Goal: Task Accomplishment & Management: Manage account settings

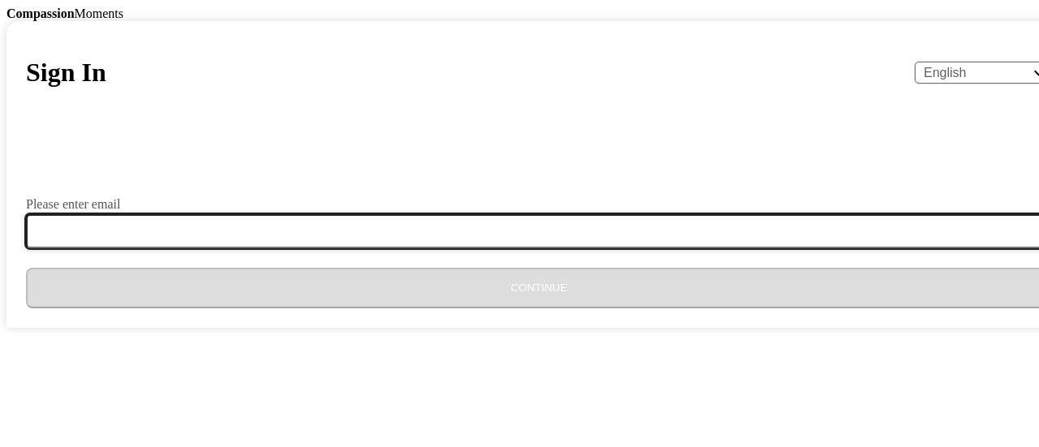
click at [451, 248] on input "Please enter email" at bounding box center [549, 231] width 1046 height 34
type input "[EMAIL_ADDRESS][DOMAIN_NAME]"
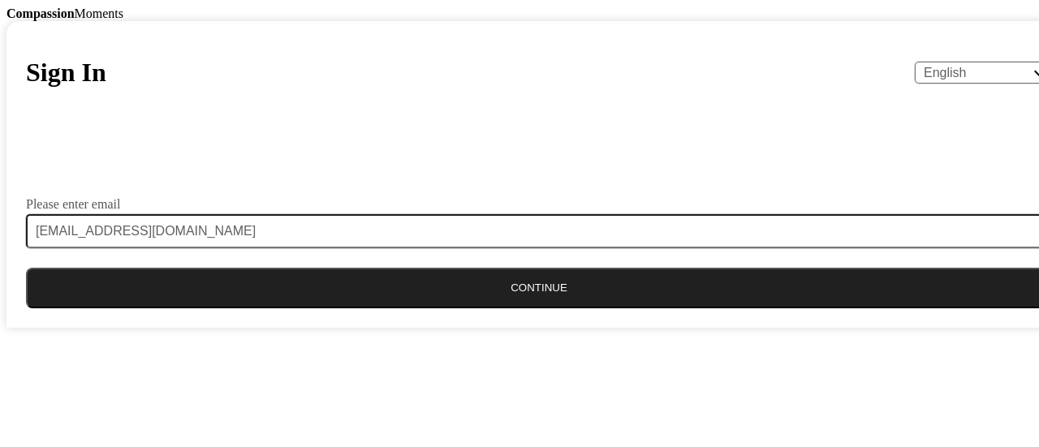
click at [462, 309] on button "Continue" at bounding box center [539, 288] width 1026 height 41
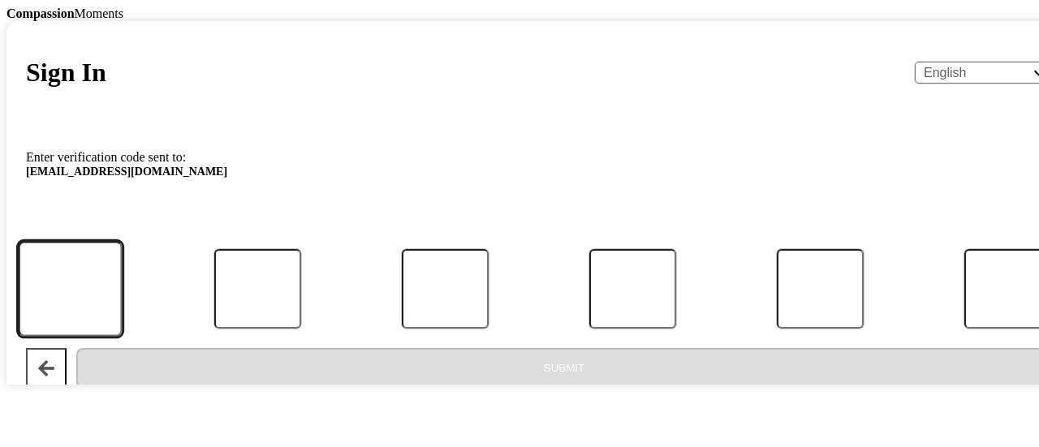
click at [122, 323] on input "Code" at bounding box center [70, 288] width 104 height 95
type input "5"
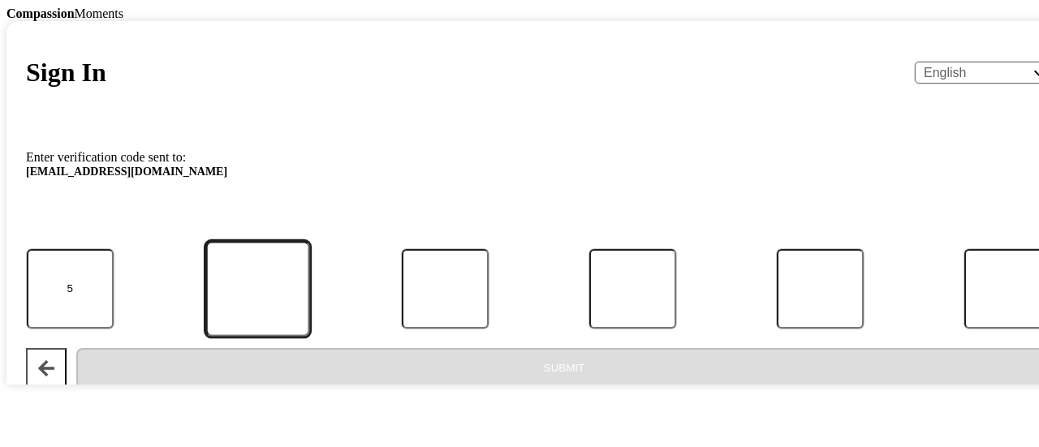
type input "9"
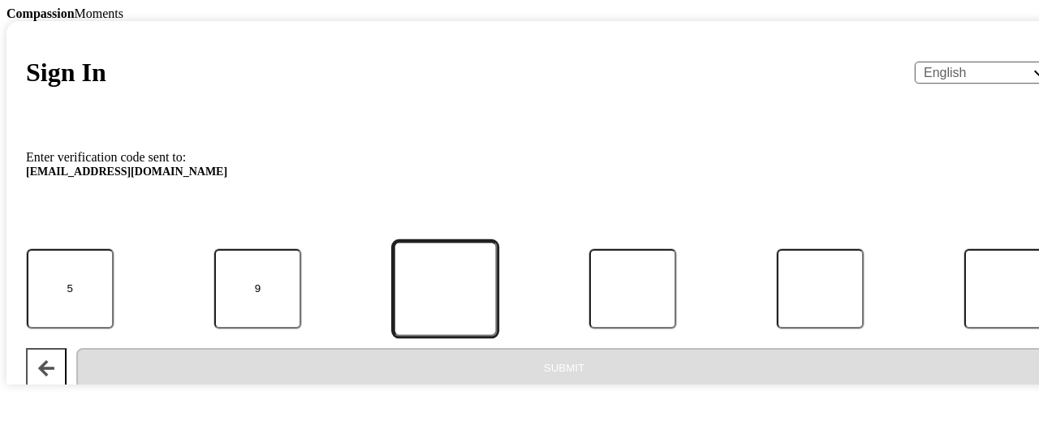
type input "3"
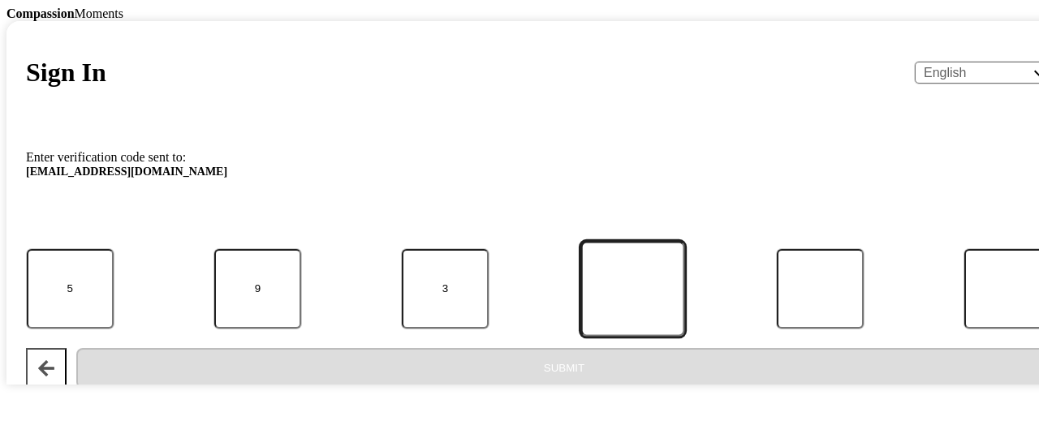
type input "9"
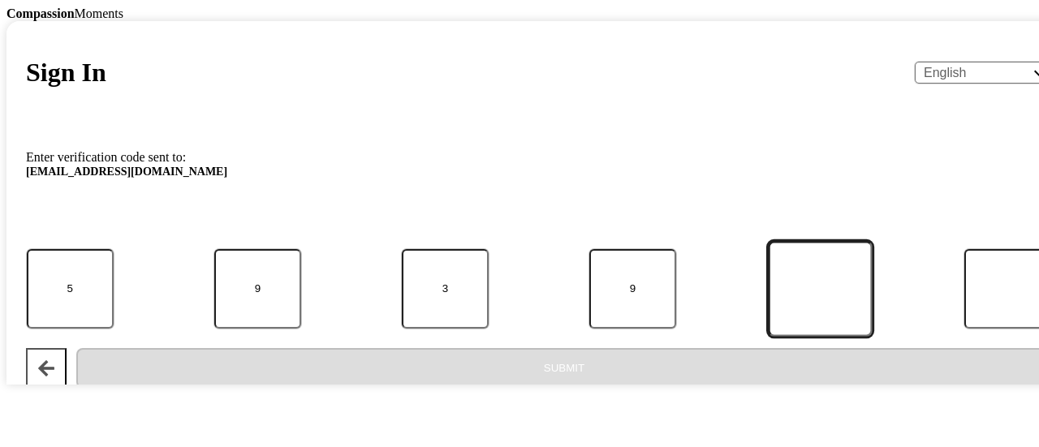
type input "6"
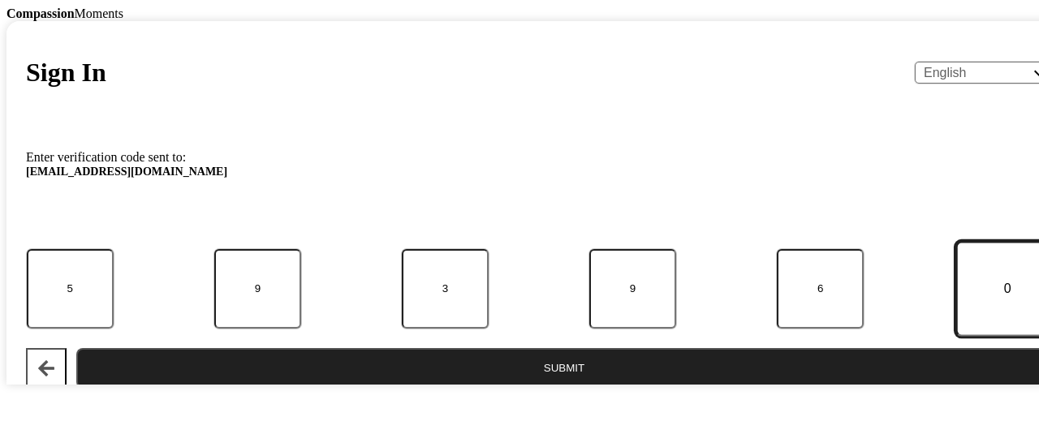
type input "0"
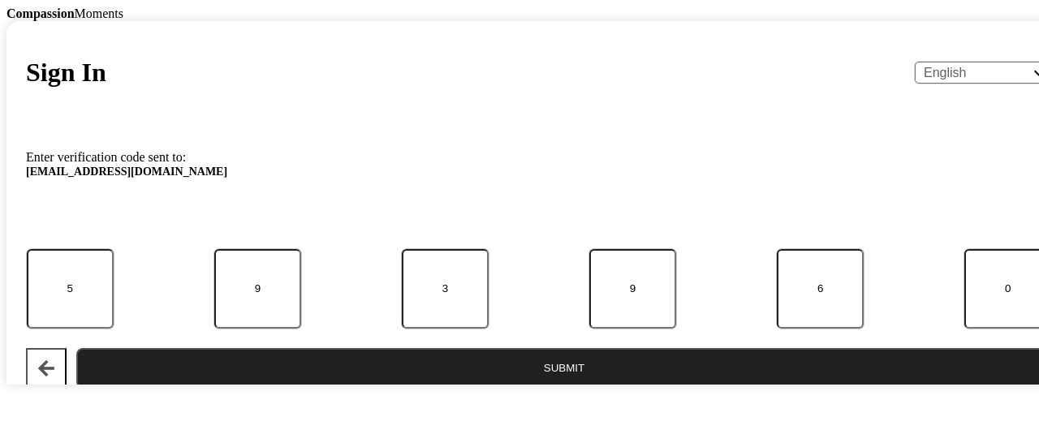
click at [520, 386] on button "Submit" at bounding box center [564, 368] width 976 height 41
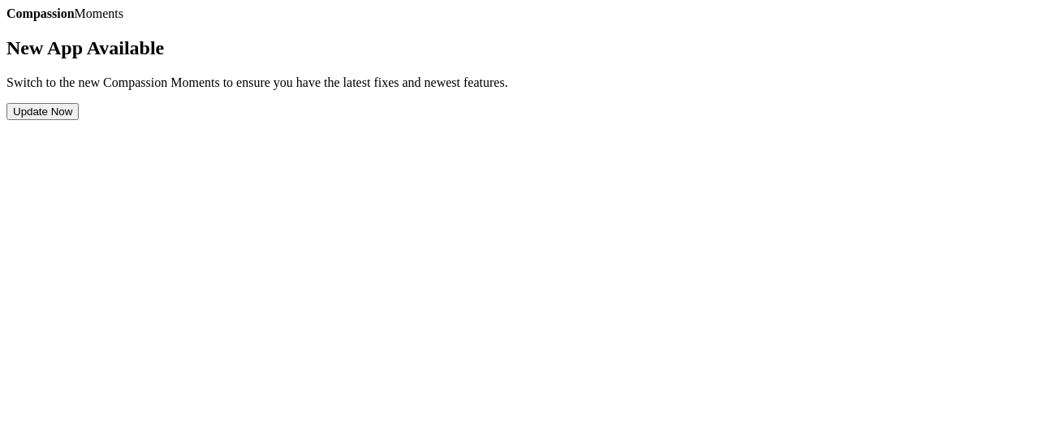
click at [79, 120] on button "Update Now" at bounding box center [42, 111] width 72 height 17
